Goal: Information Seeking & Learning: Learn about a topic

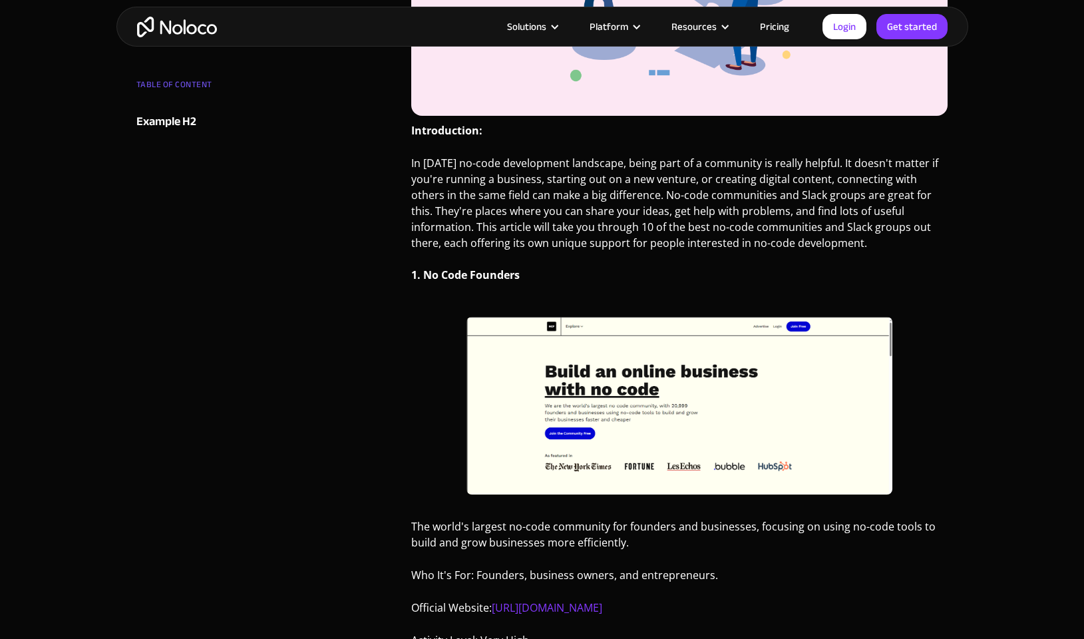
scroll to position [707, 0]
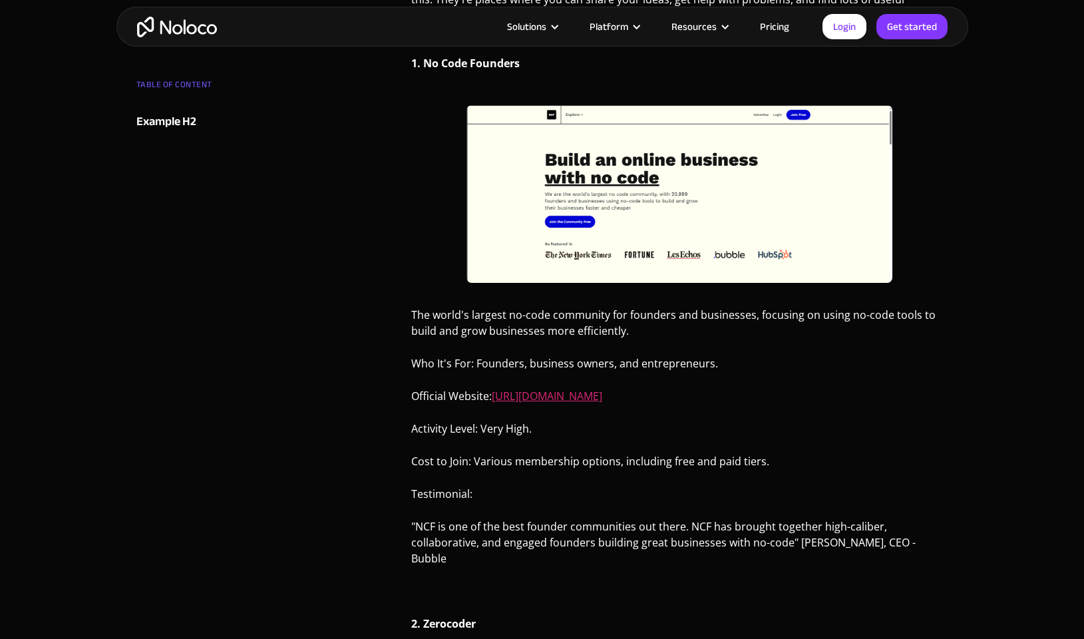
click at [581, 397] on link "[URL][DOMAIN_NAME]" at bounding box center [547, 396] width 110 height 15
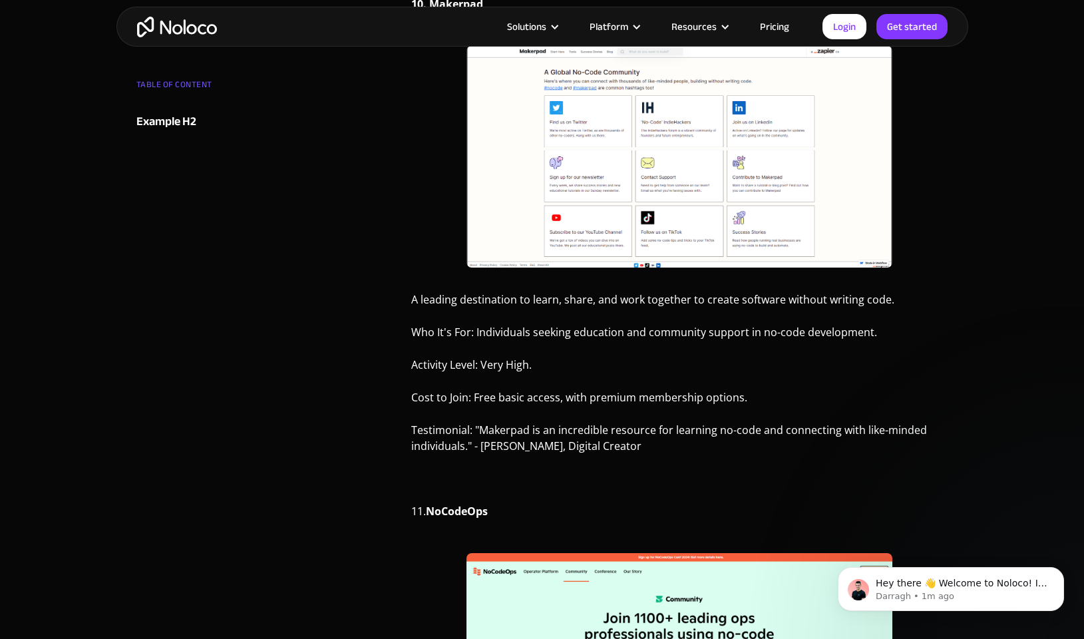
scroll to position [6055, 0]
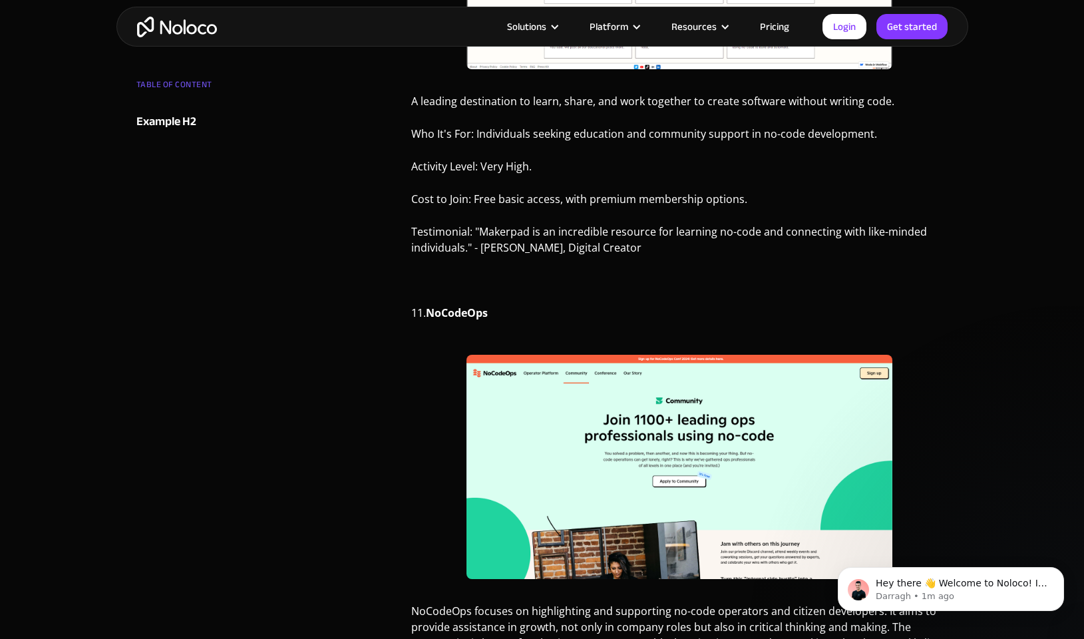
drag, startPoint x: 494, startPoint y: 256, endPoint x: 713, endPoint y: 263, distance: 218.3
copy p "https://www.nocodeops.com/community"
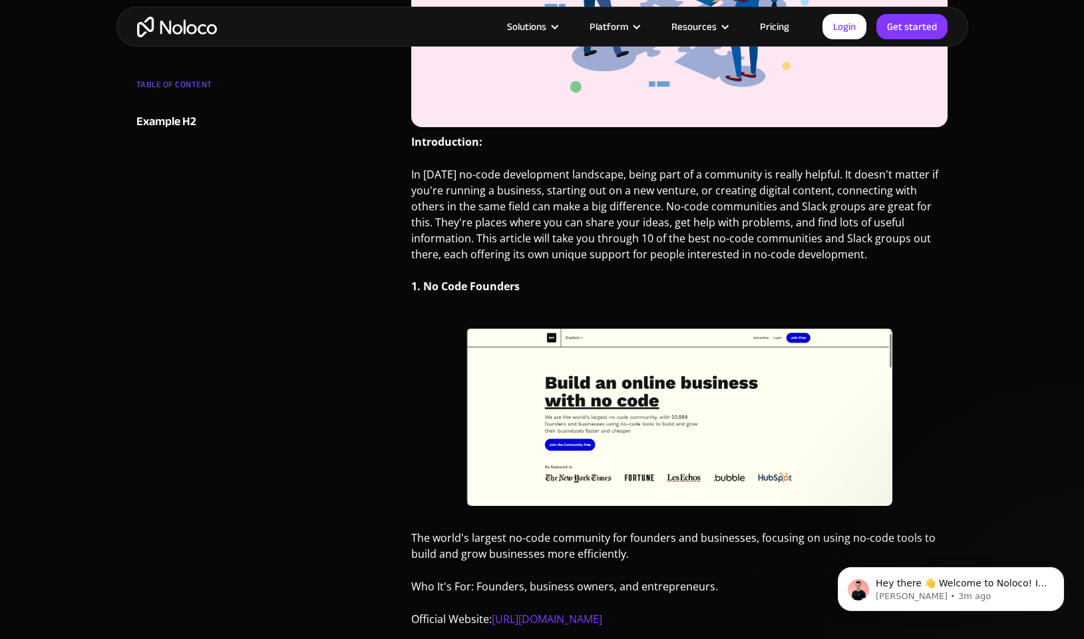
scroll to position [0, 0]
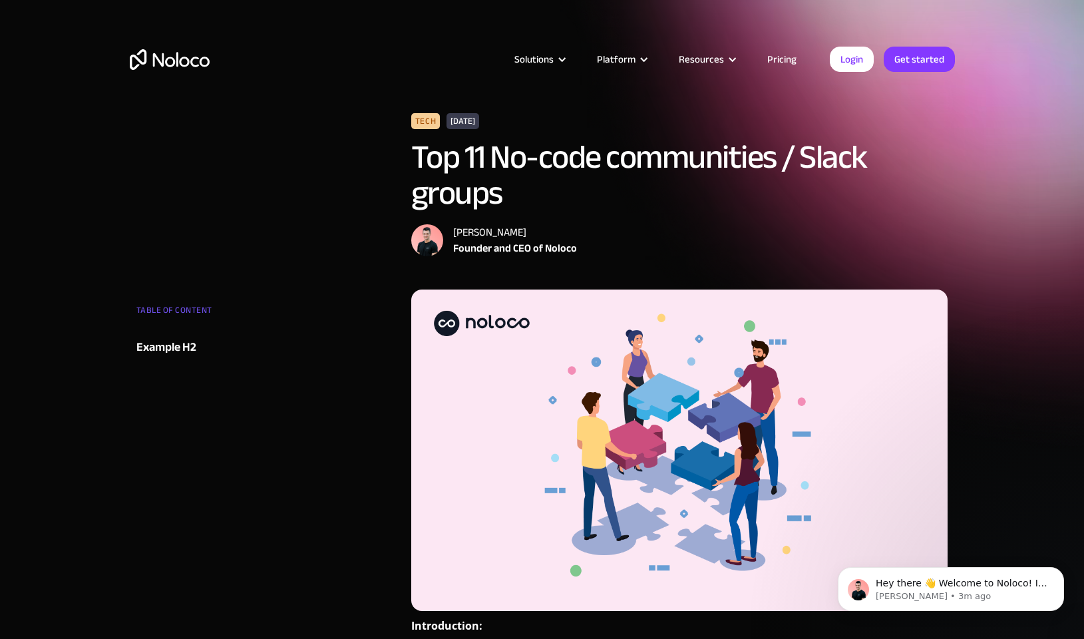
click at [171, 57] on img "home" at bounding box center [170, 59] width 80 height 21
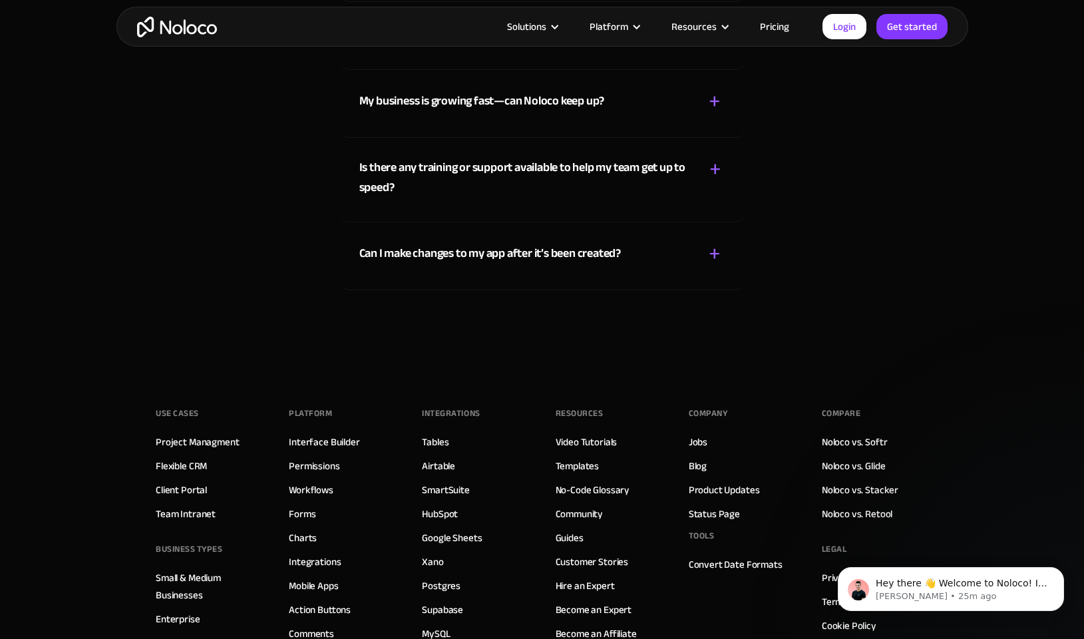
scroll to position [7540, 0]
